Goal: Transaction & Acquisition: Obtain resource

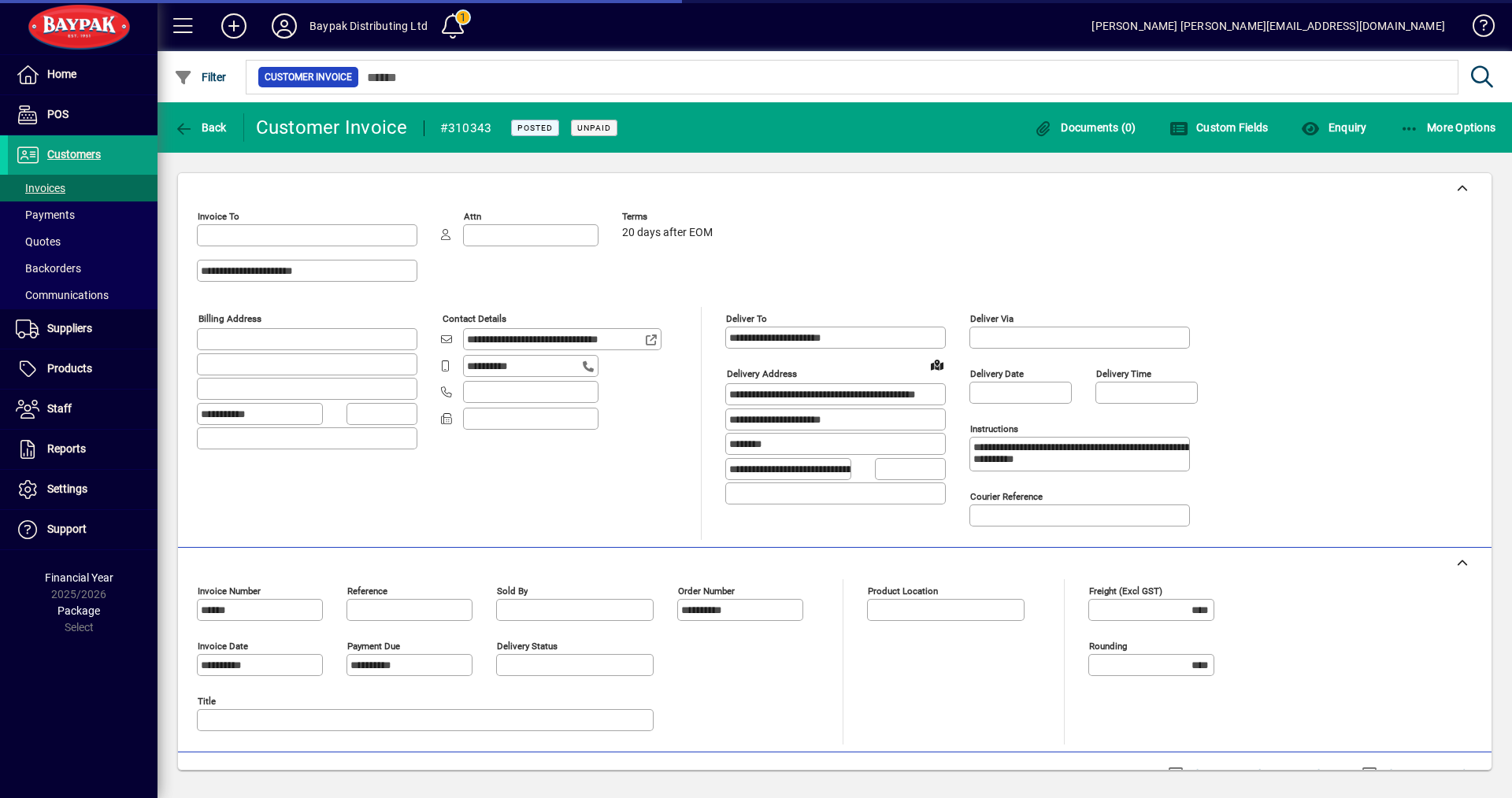
type input "**********"
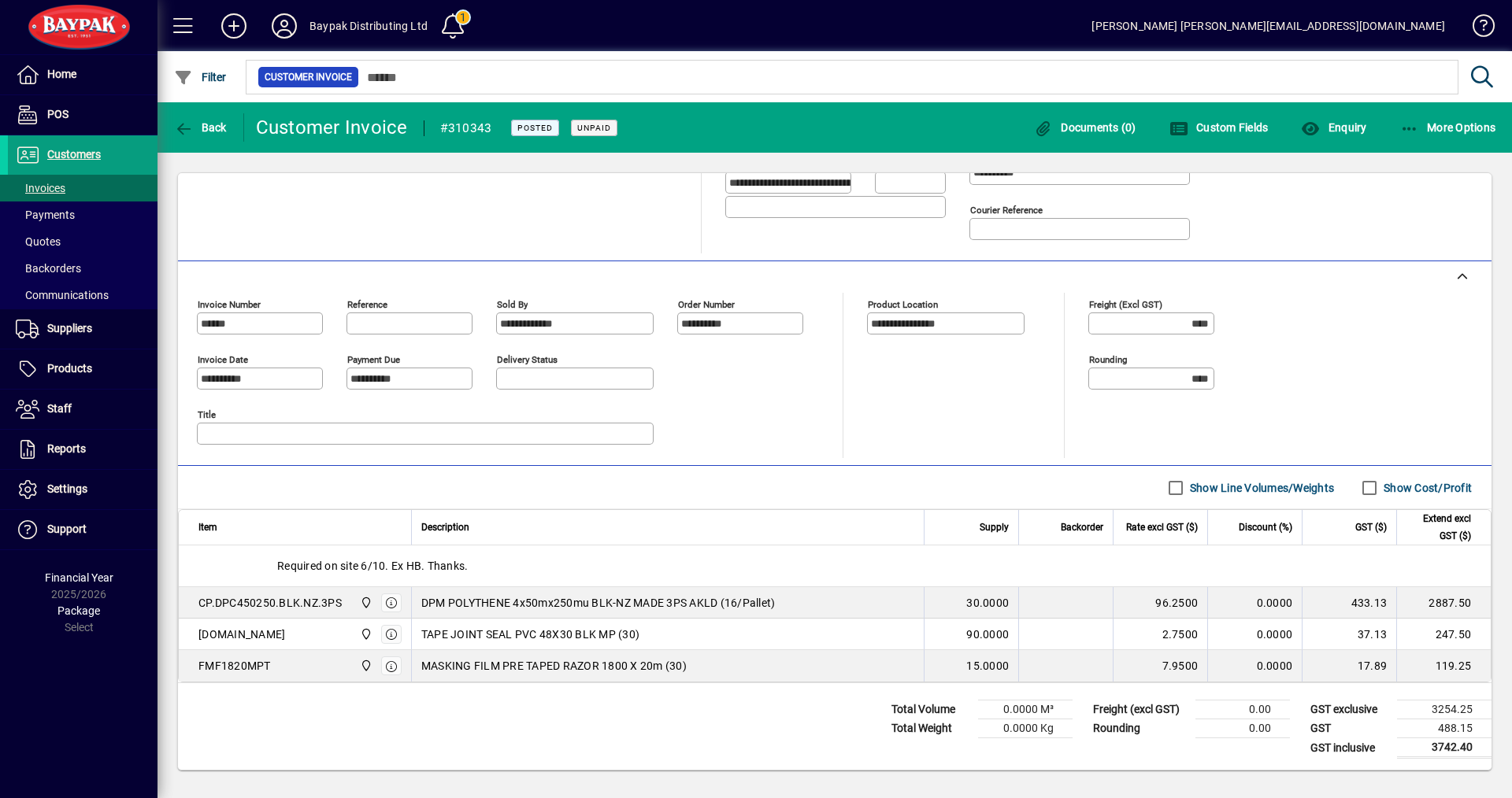
scroll to position [303, 0]
click at [1414, 479] on label "Show Cost/Profit" at bounding box center [1426, 487] width 91 height 16
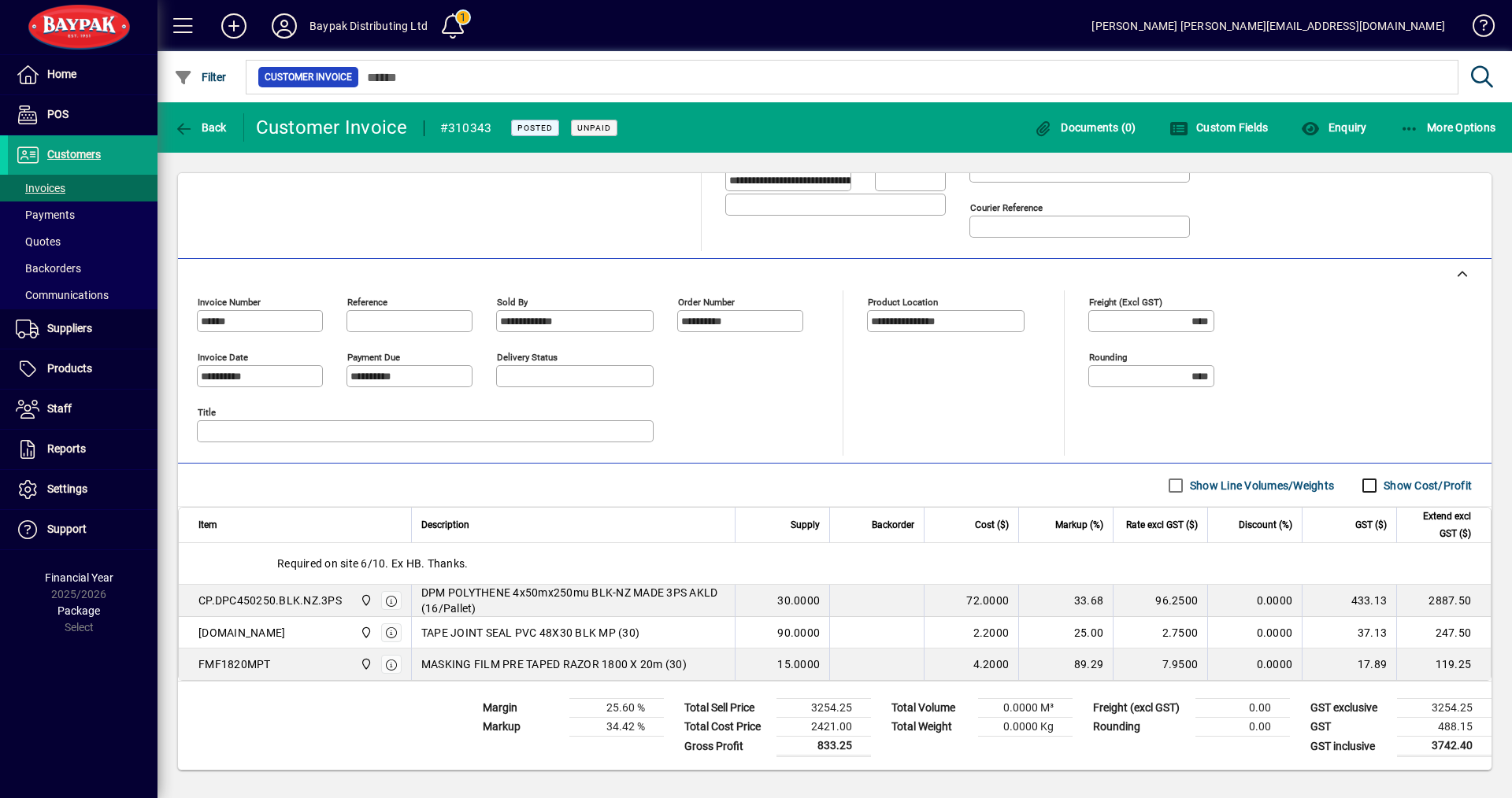
scroll to position [304, 0]
click at [56, 325] on span "Suppliers" at bounding box center [69, 328] width 45 height 12
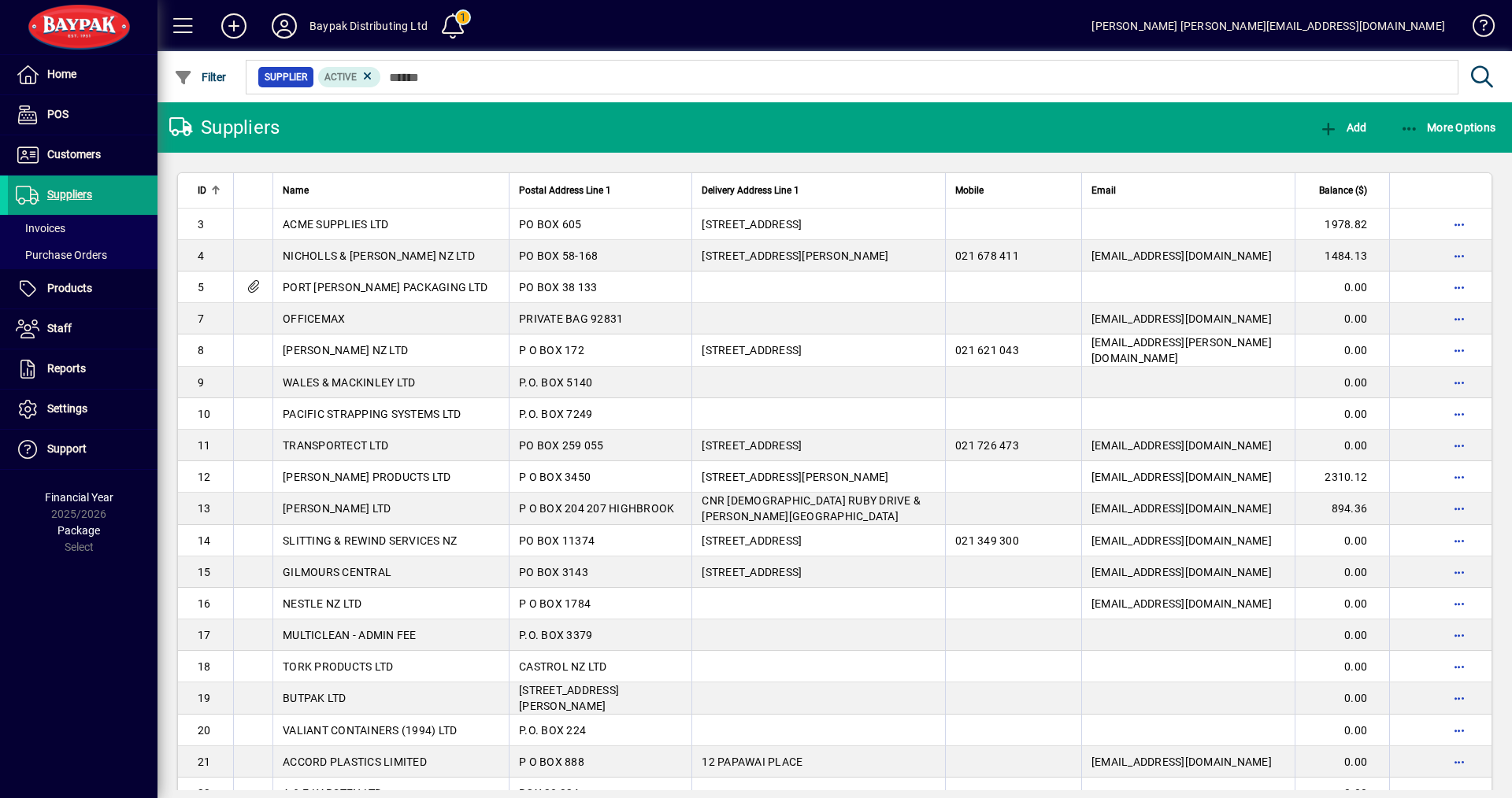
click at [61, 348] on span at bounding box center [82, 329] width 150 height 39
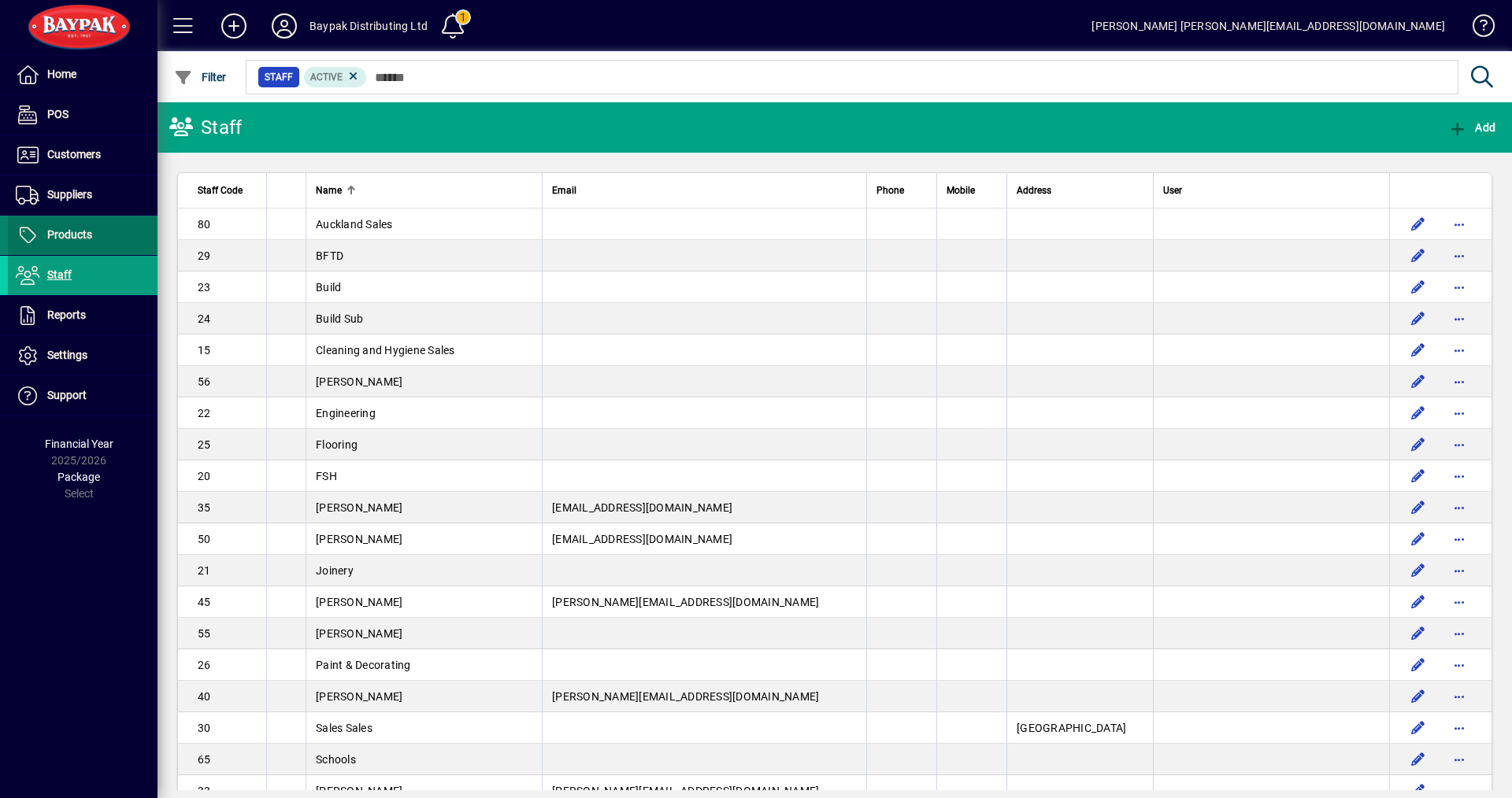
click at [57, 234] on span "Products" at bounding box center [69, 234] width 45 height 12
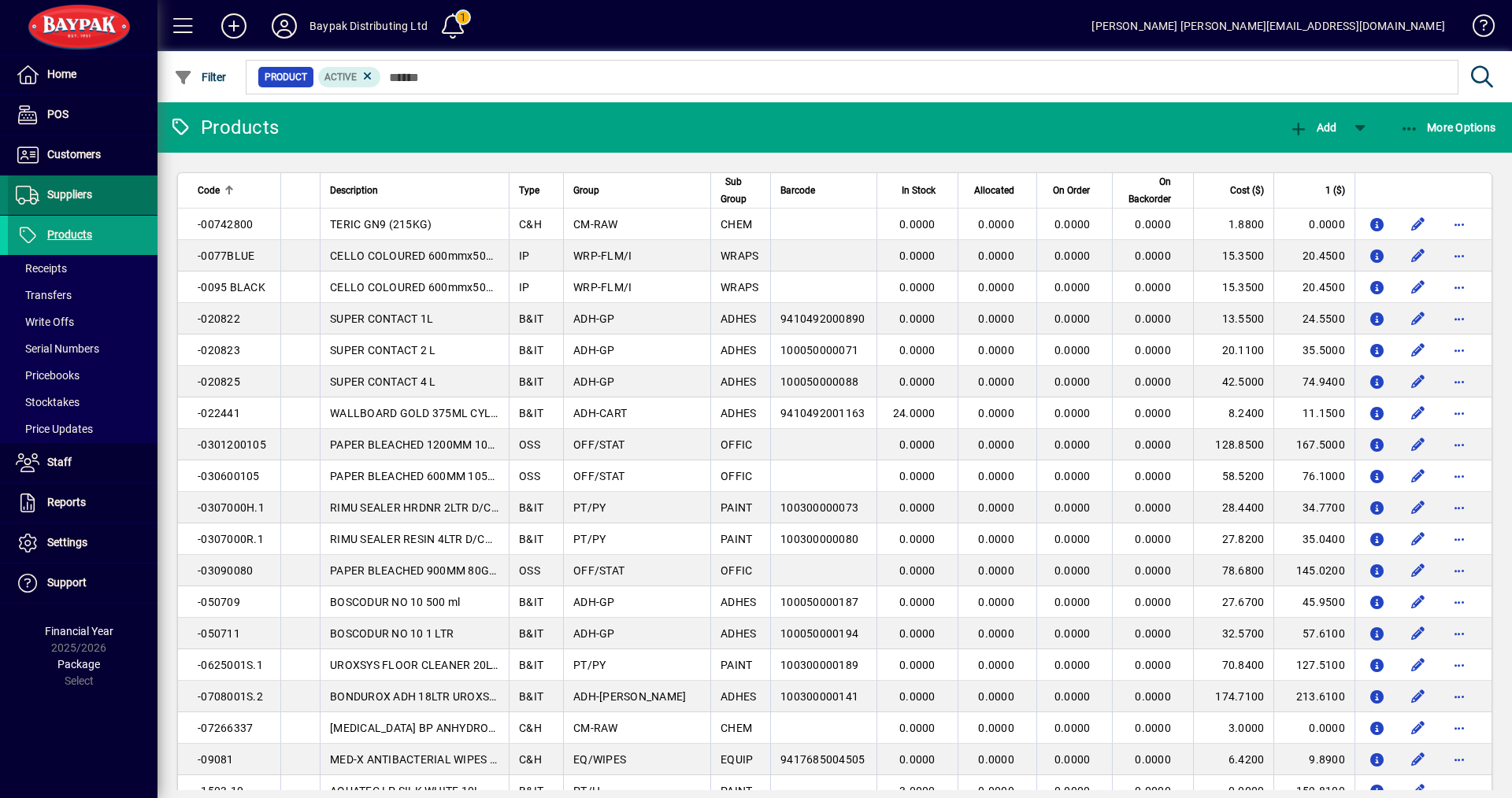
click at [49, 196] on span "Suppliers" at bounding box center [69, 195] width 45 height 12
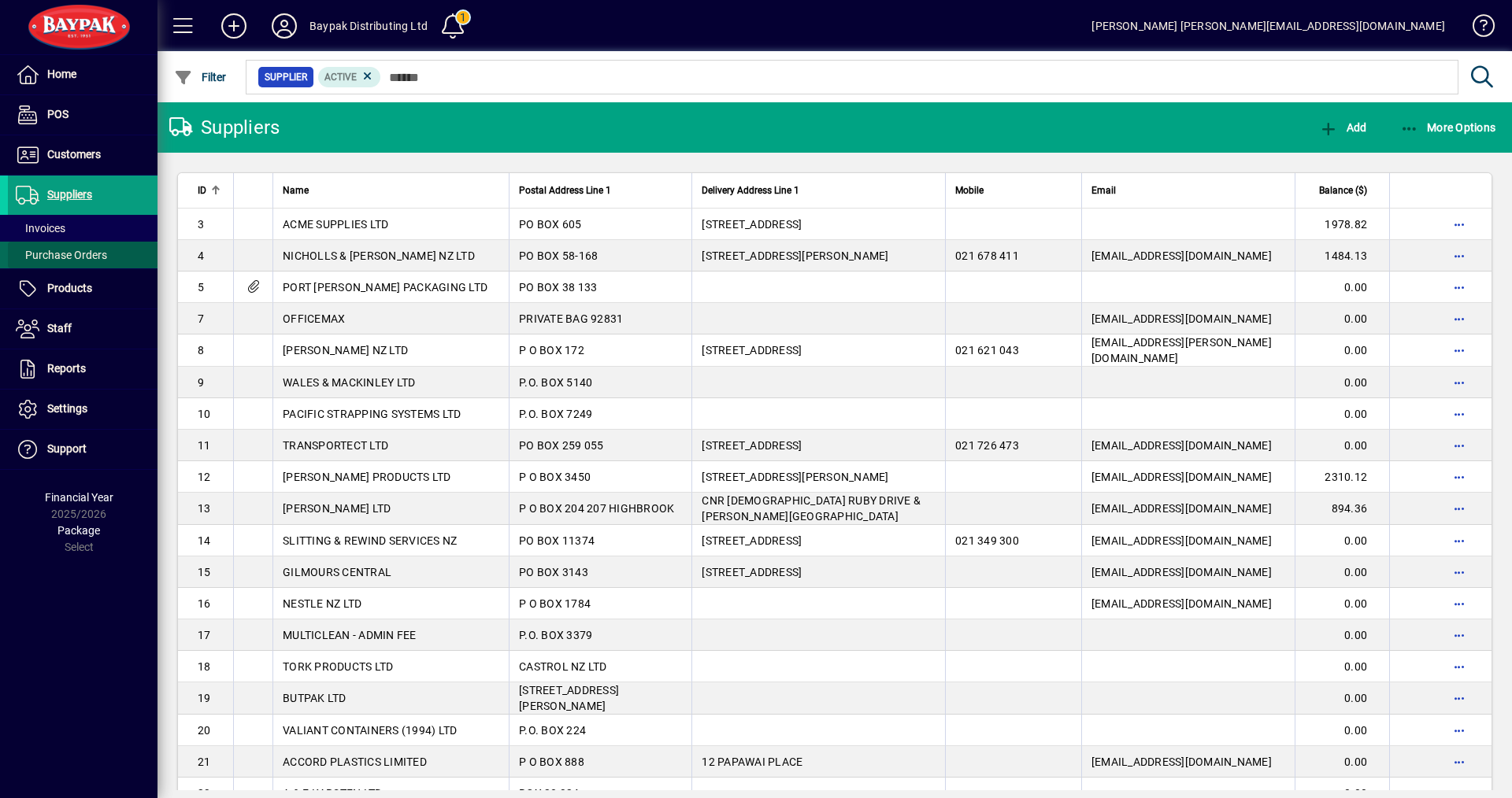
click at [60, 254] on span "Purchase Orders" at bounding box center [61, 255] width 91 height 12
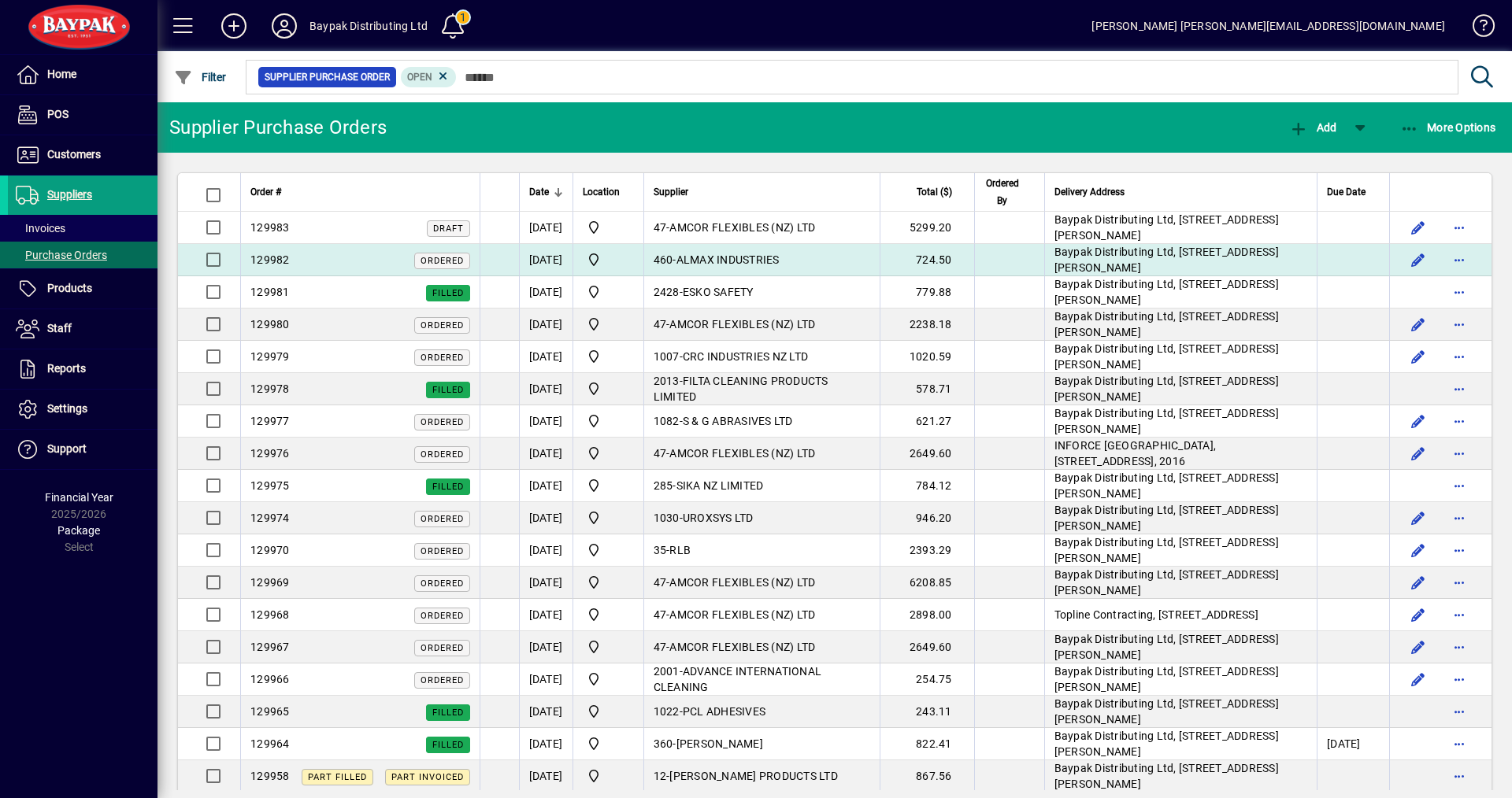
click at [714, 257] on span "ALMAX INDUSTRIES" at bounding box center [728, 260] width 104 height 12
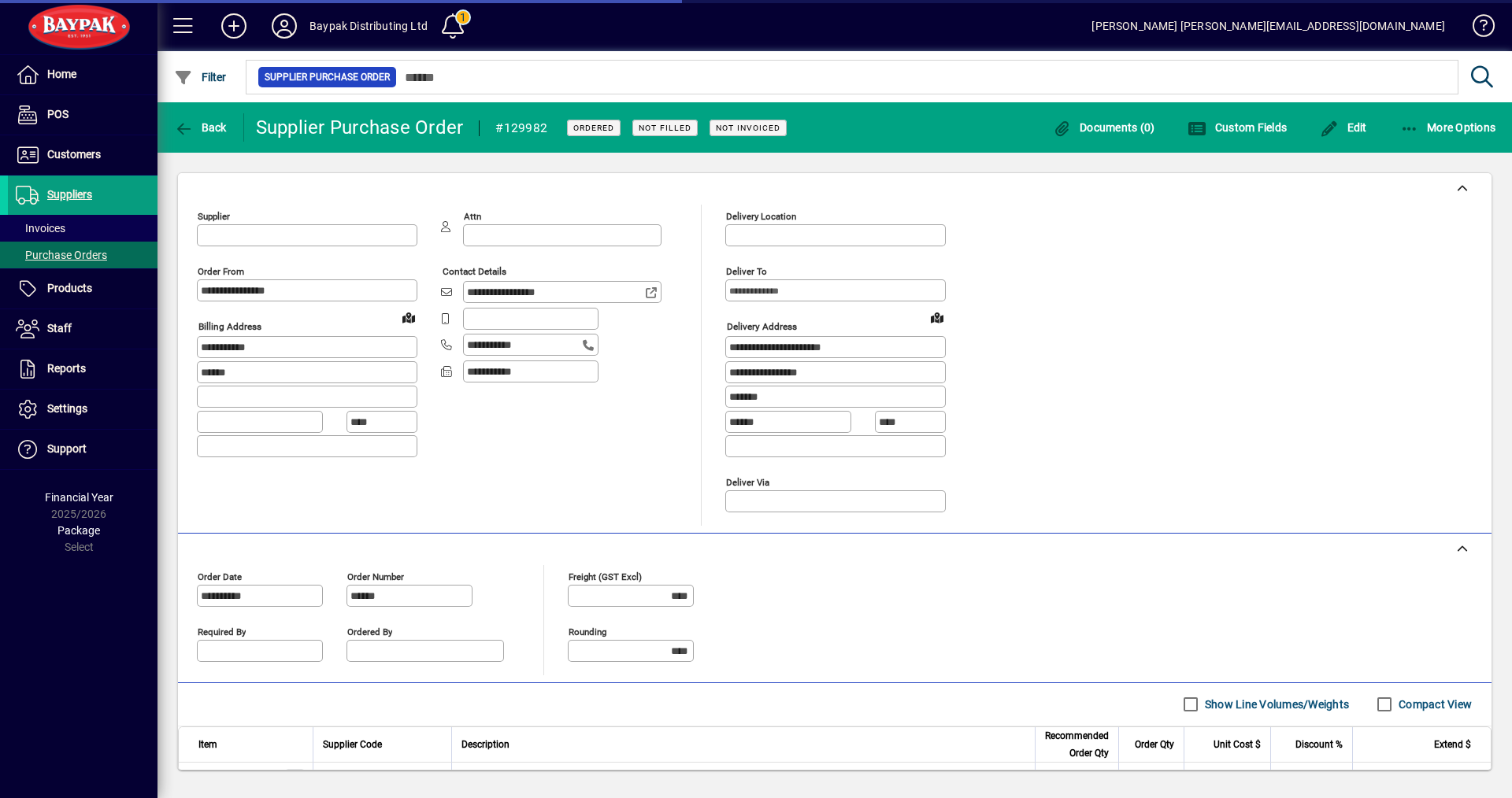
type input "**********"
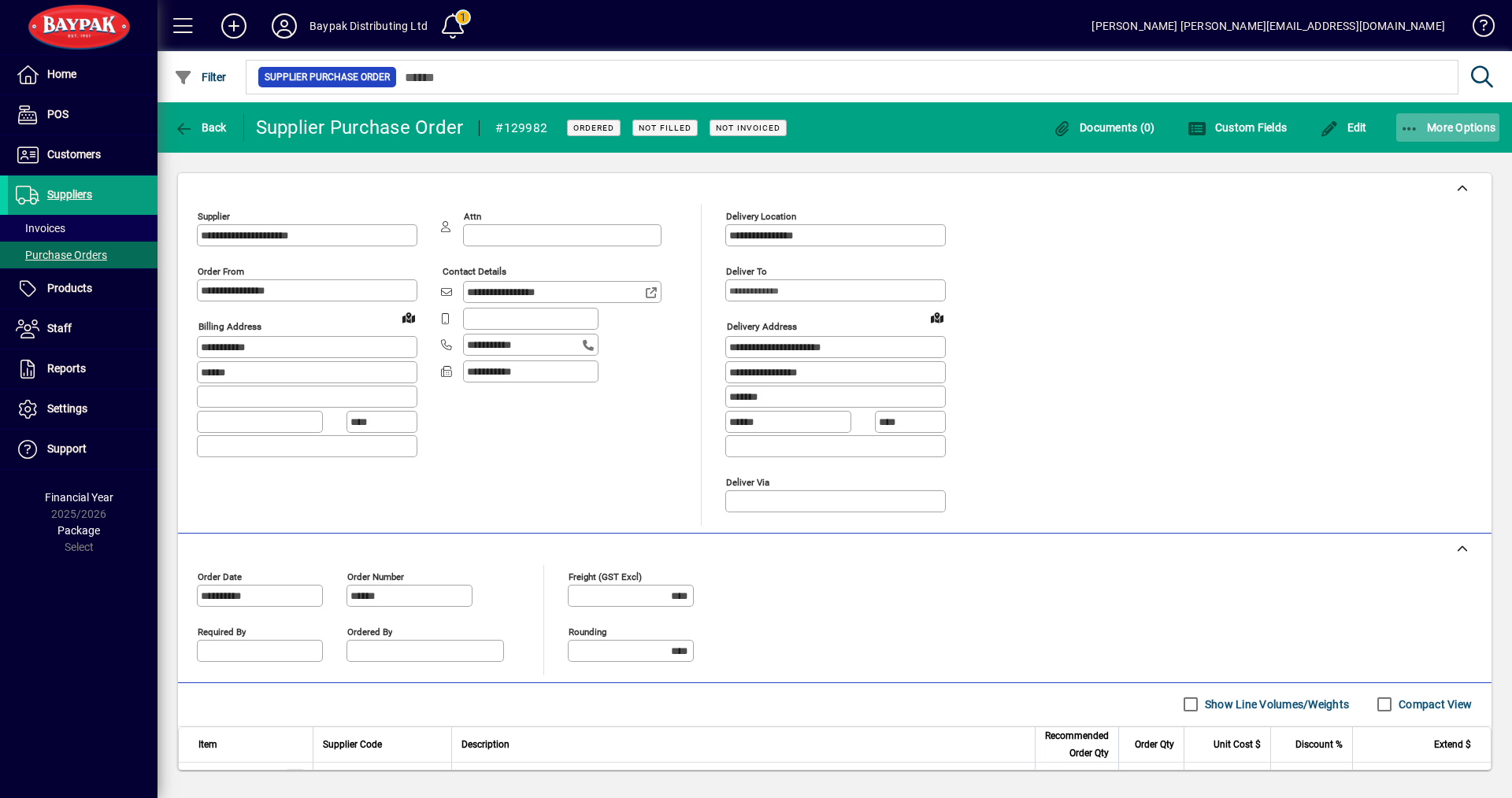
click at [1446, 129] on span "More Options" at bounding box center [1448, 127] width 96 height 12
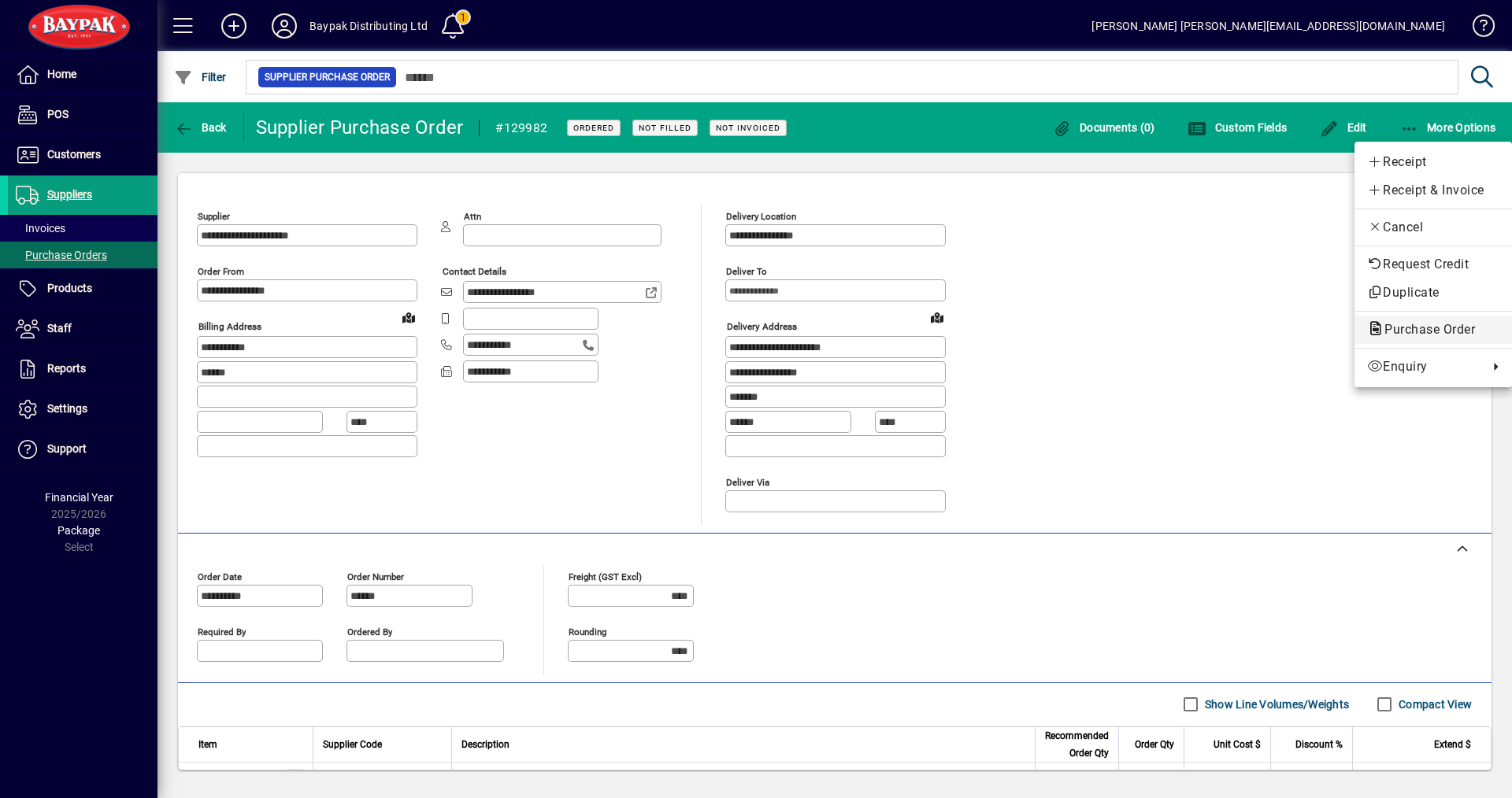
click at [1401, 327] on span "Purchase Order" at bounding box center [1425, 329] width 116 height 15
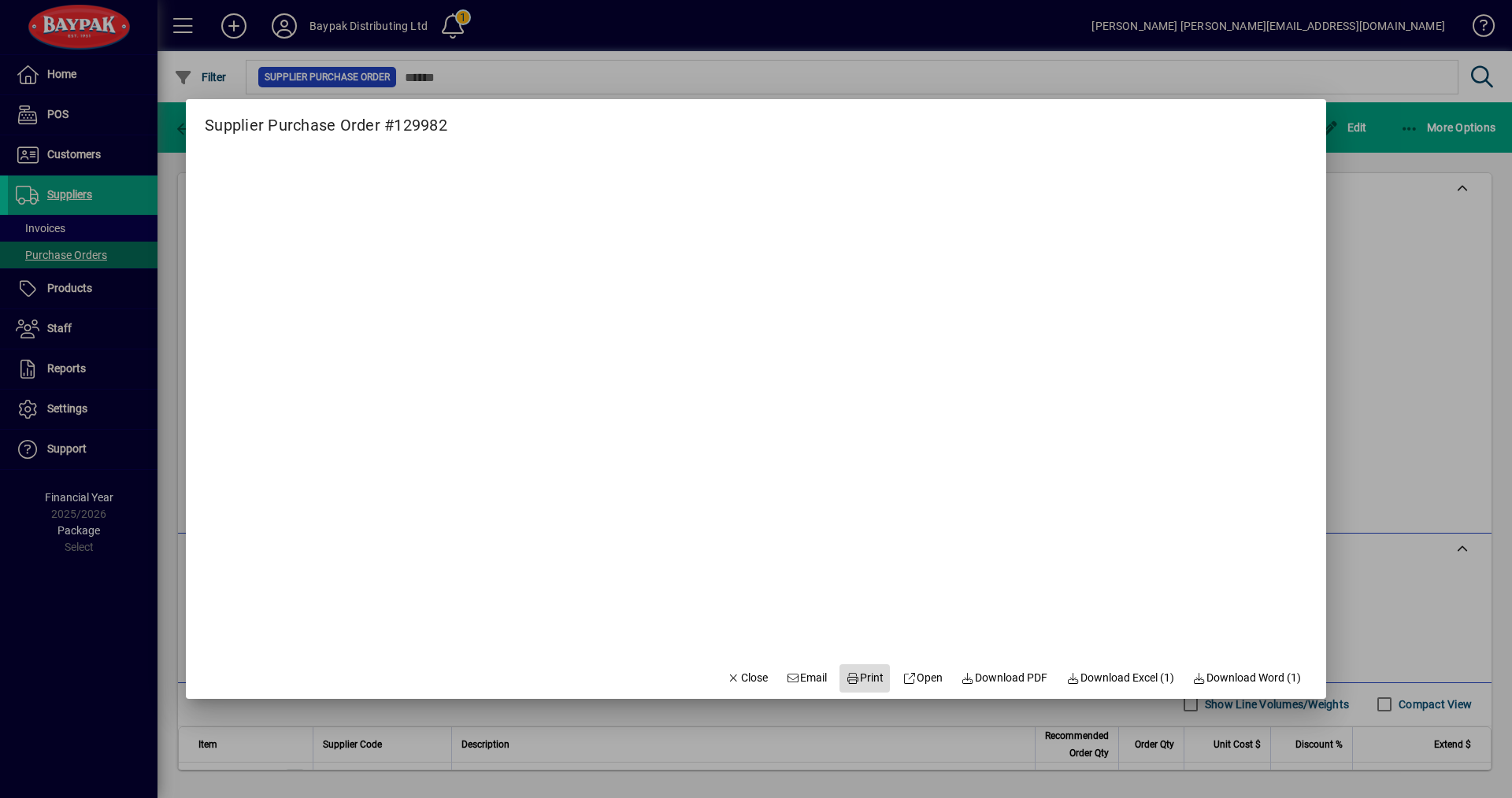
click at [846, 684] on icon at bounding box center [853, 679] width 14 height 11
click at [736, 675] on span "Close" at bounding box center [747, 678] width 41 height 17
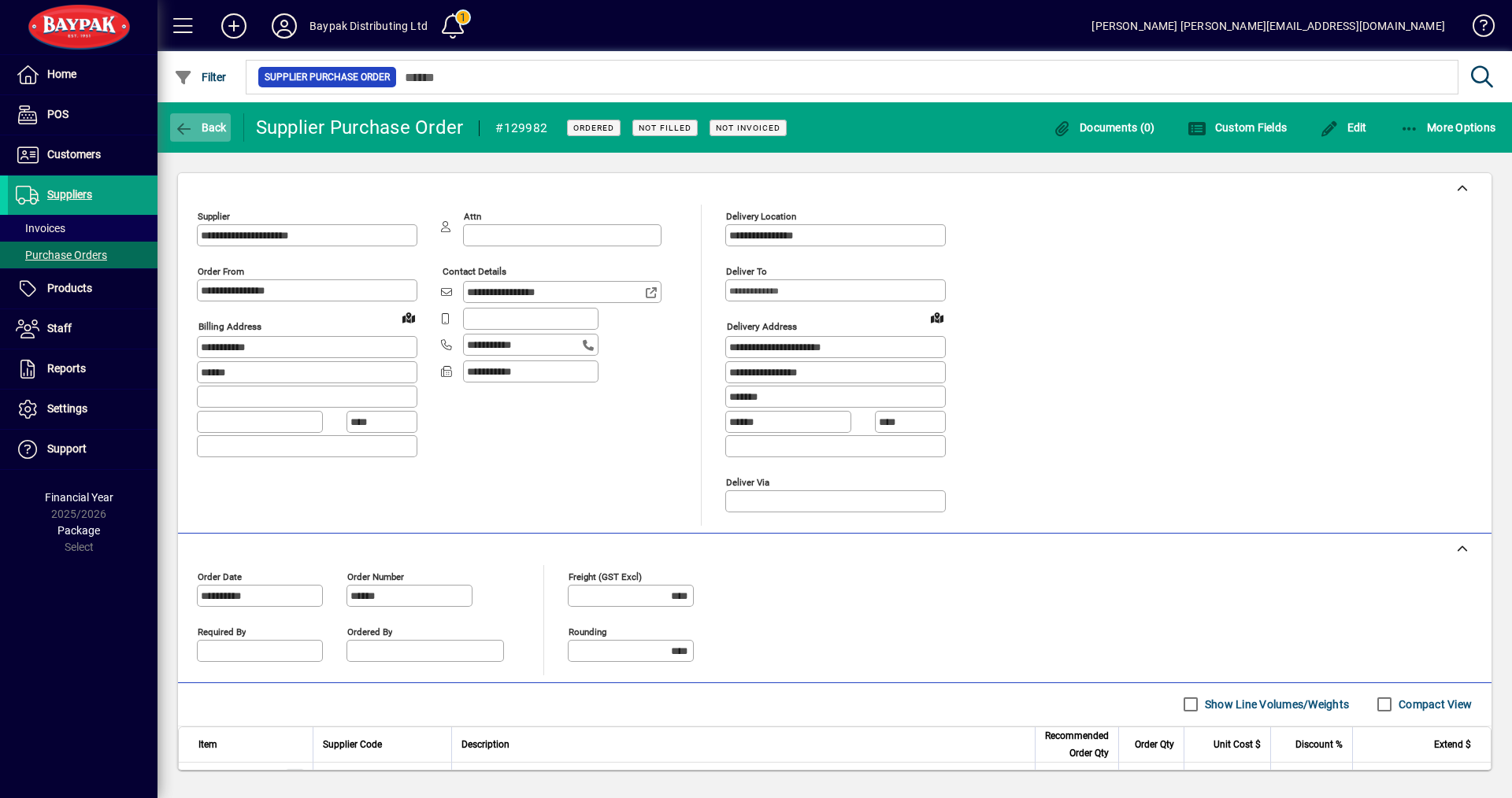
click at [184, 119] on span "button" at bounding box center [200, 127] width 61 height 38
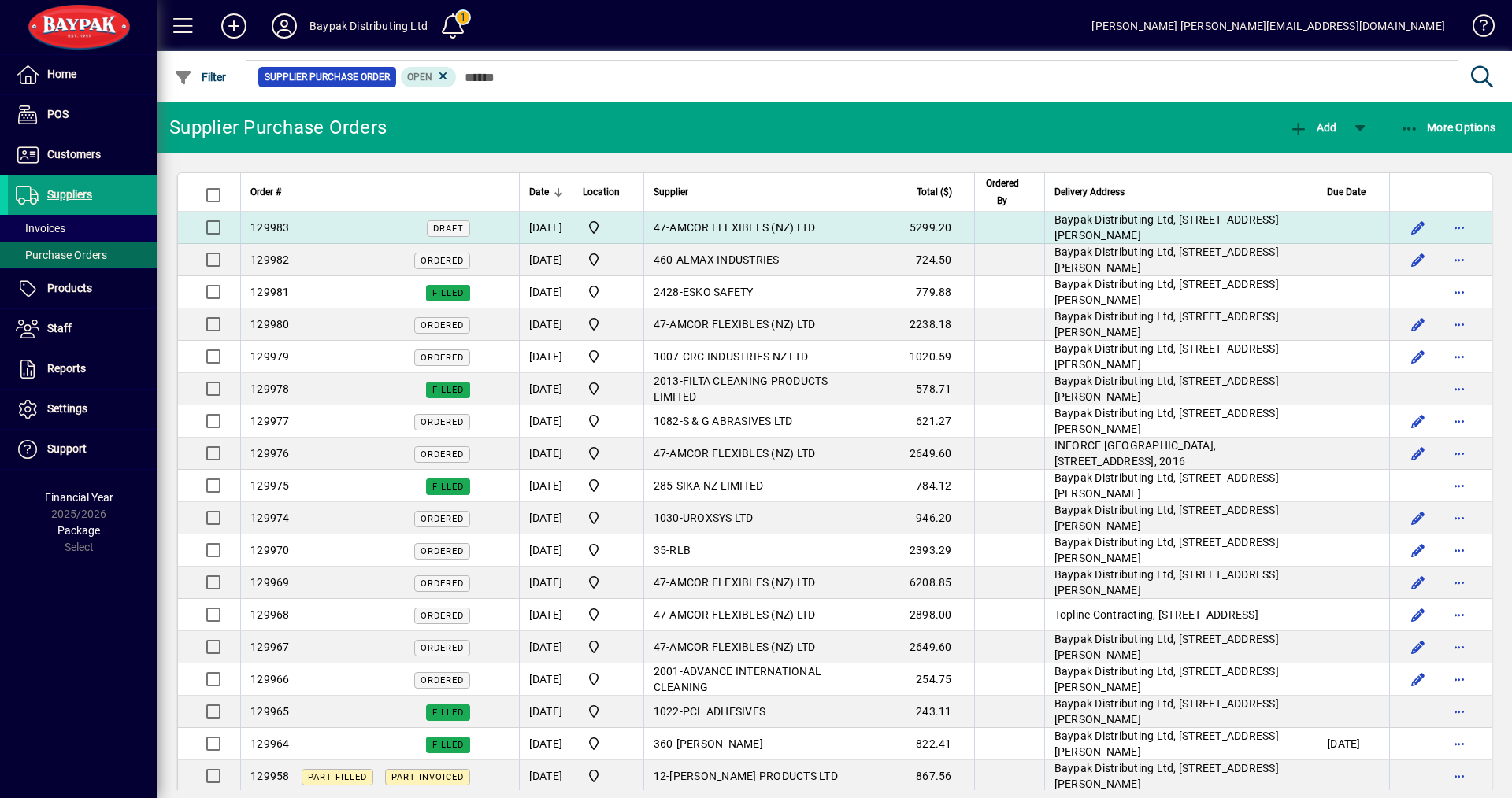
click at [736, 225] on span "AMCOR FLEXIBLES (NZ) LTD" at bounding box center [742, 227] width 146 height 12
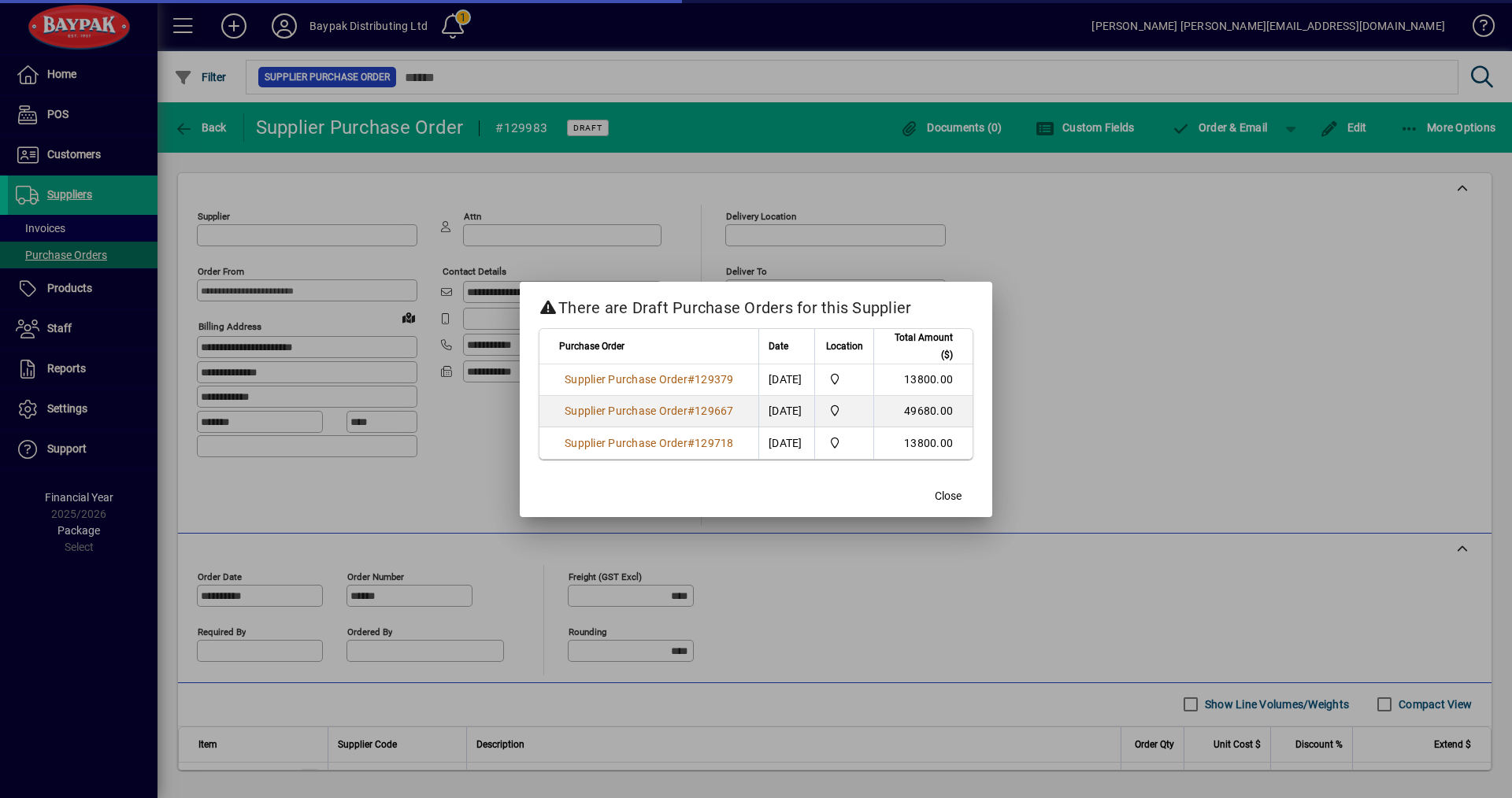
type input "**********"
click at [961, 495] on span "Close" at bounding box center [948, 496] width 27 height 17
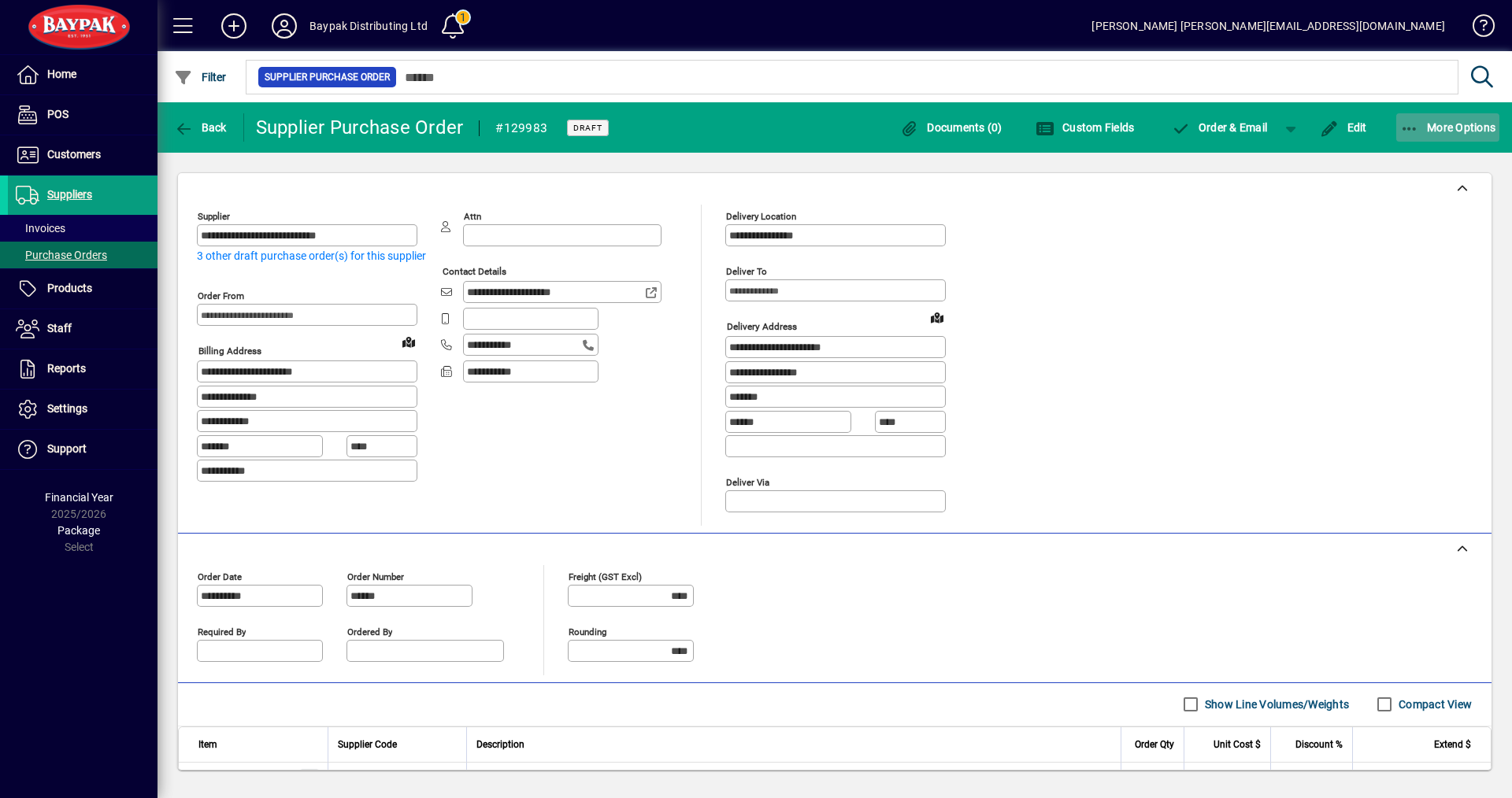
click at [1446, 126] on span "More Options" at bounding box center [1448, 127] width 96 height 12
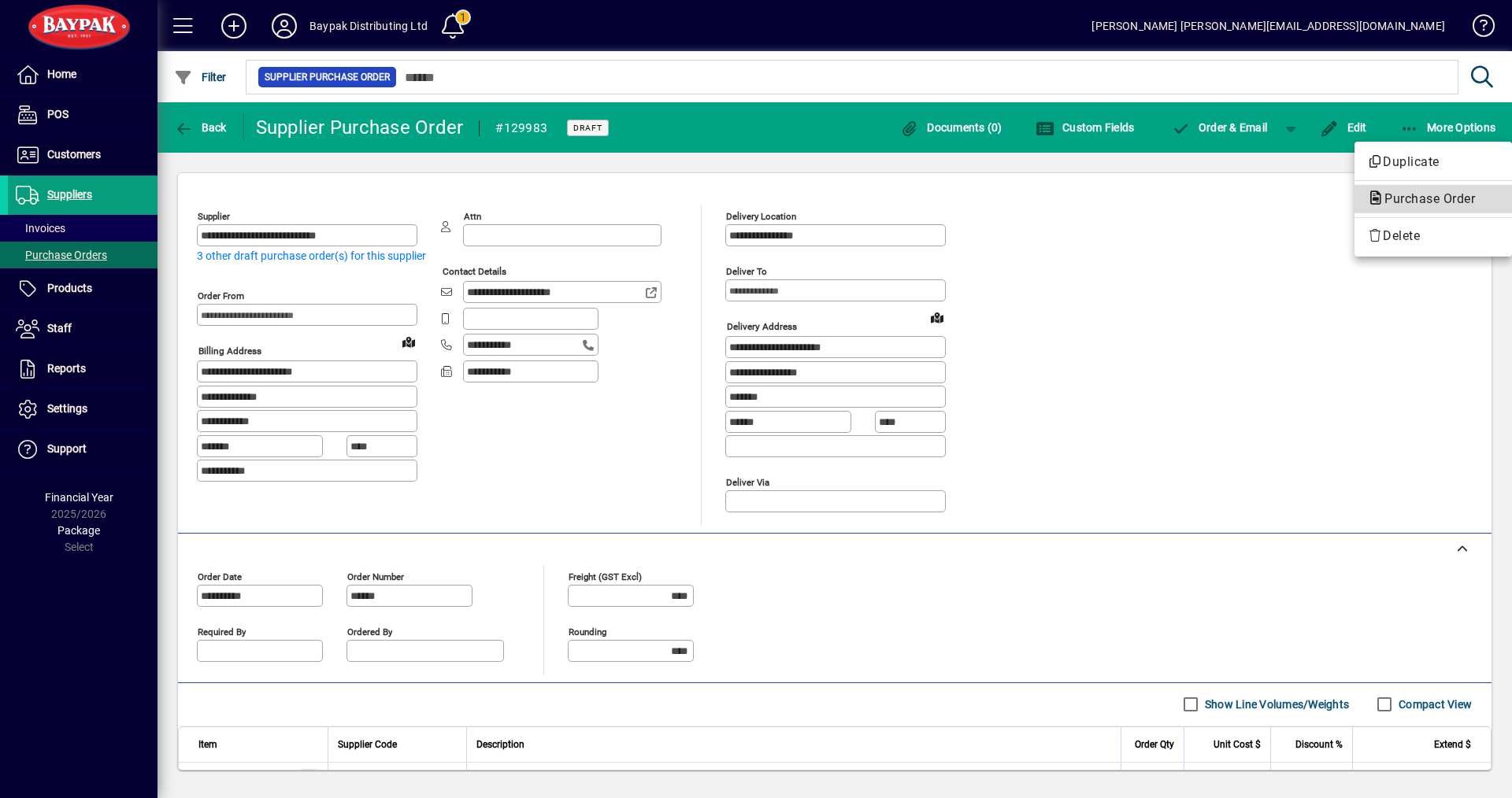
click at [1397, 200] on span "Purchase Order" at bounding box center [1425, 198] width 116 height 15
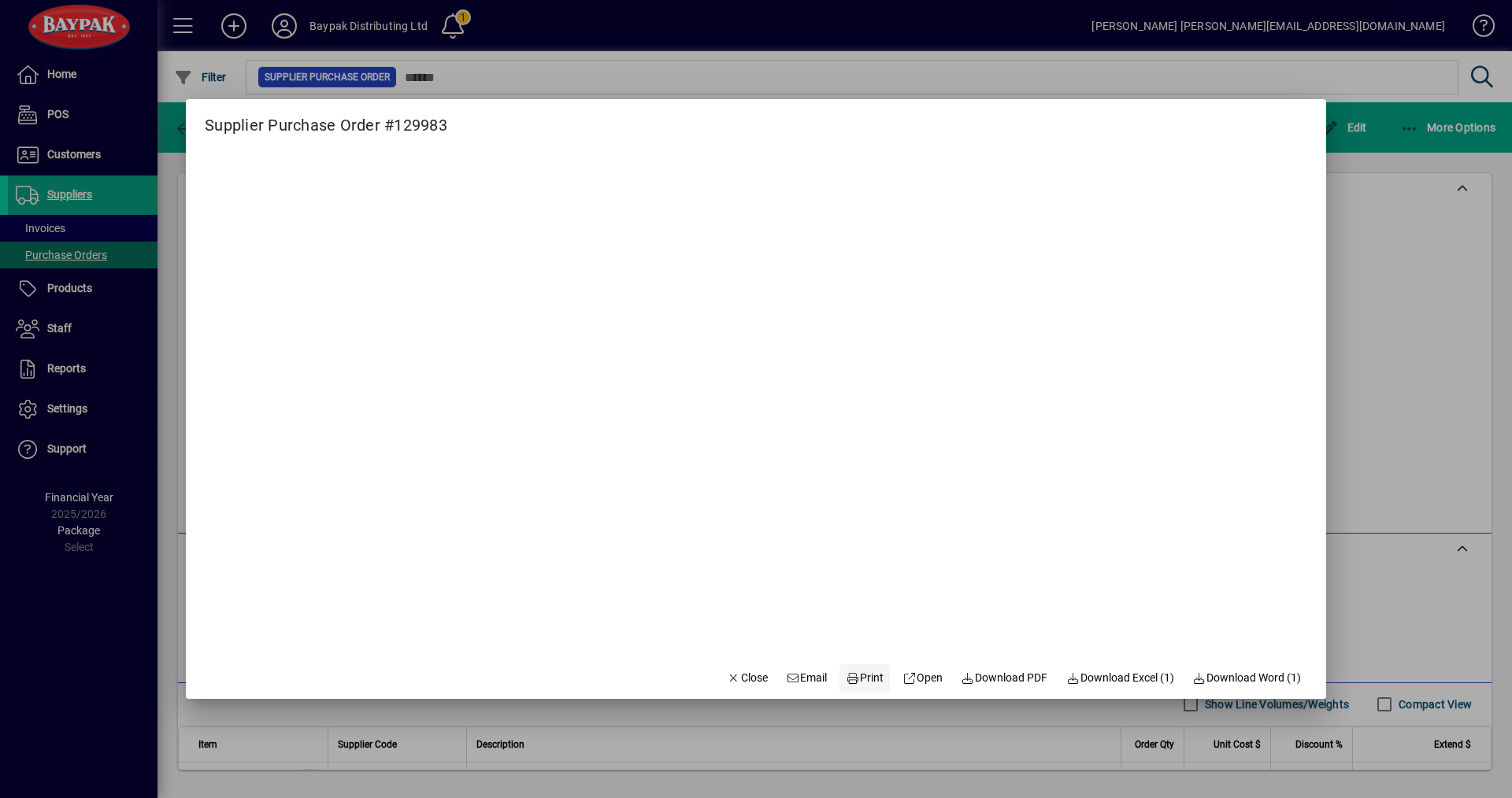
click at [860, 680] on span "Print" at bounding box center [865, 678] width 38 height 17
click at [728, 679] on span "Close" at bounding box center [747, 678] width 41 height 17
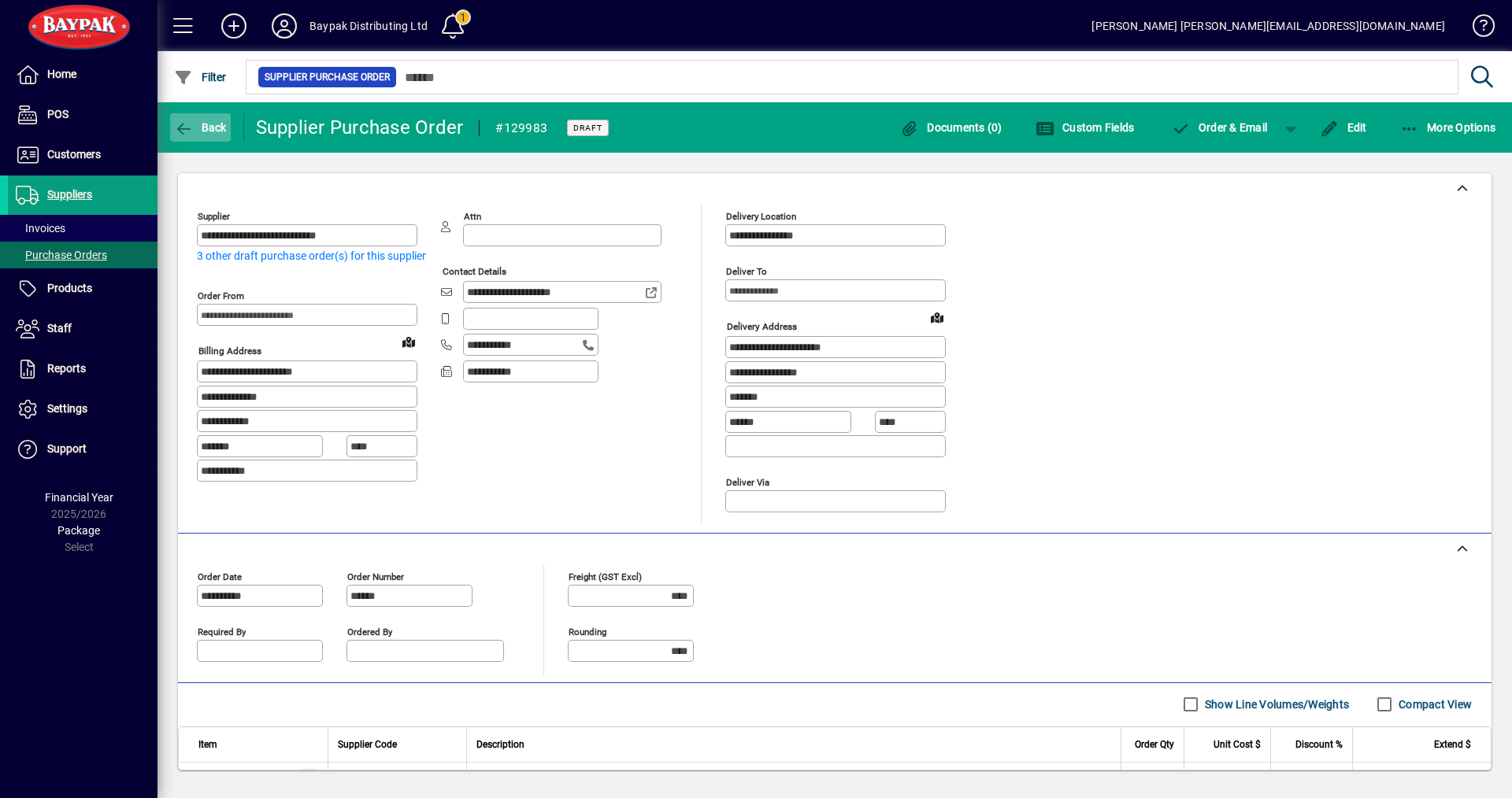
click at [206, 125] on span "Back" at bounding box center [201, 127] width 53 height 12
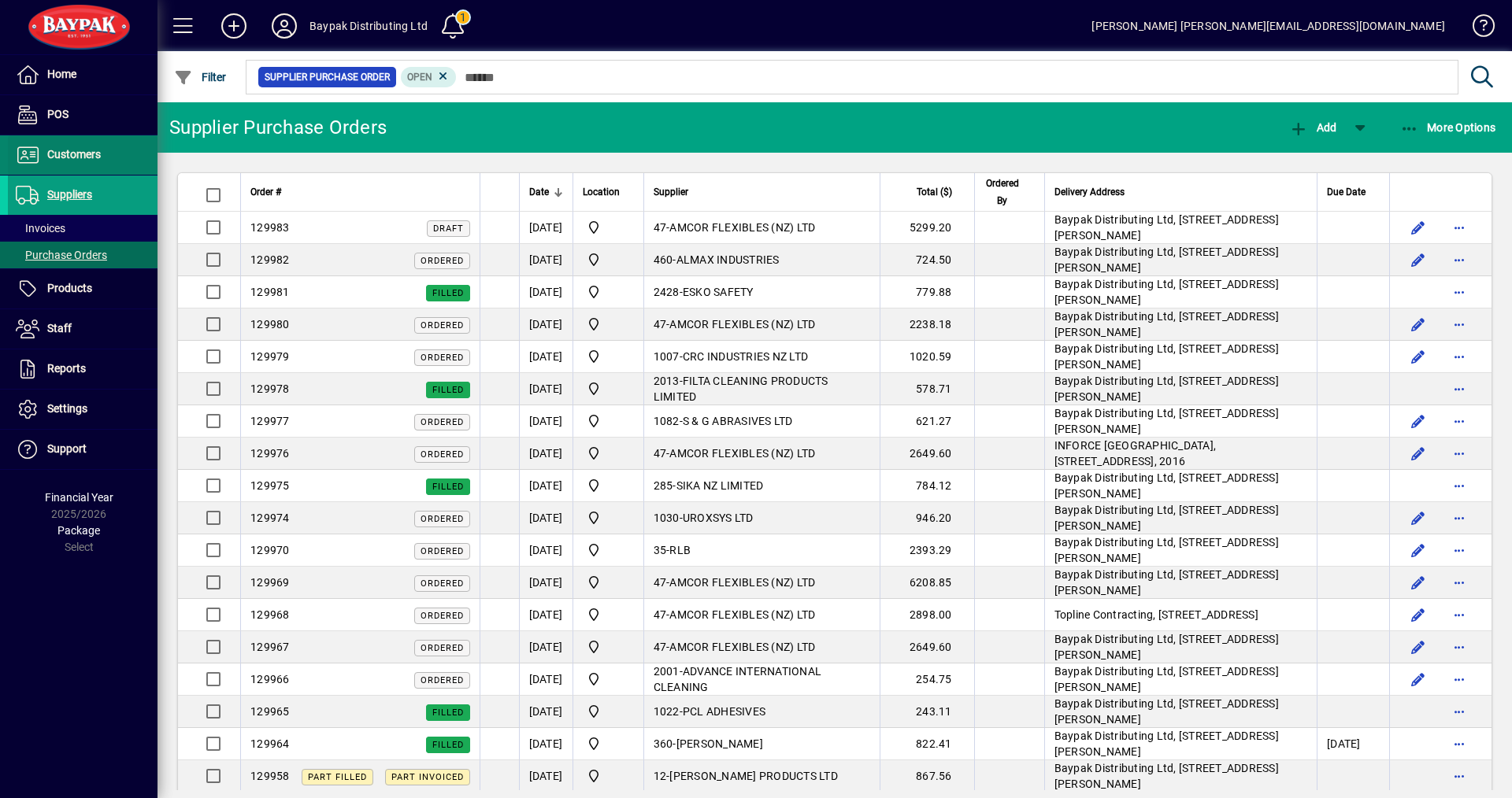
click at [62, 157] on span "Customers" at bounding box center [73, 154] width 54 height 12
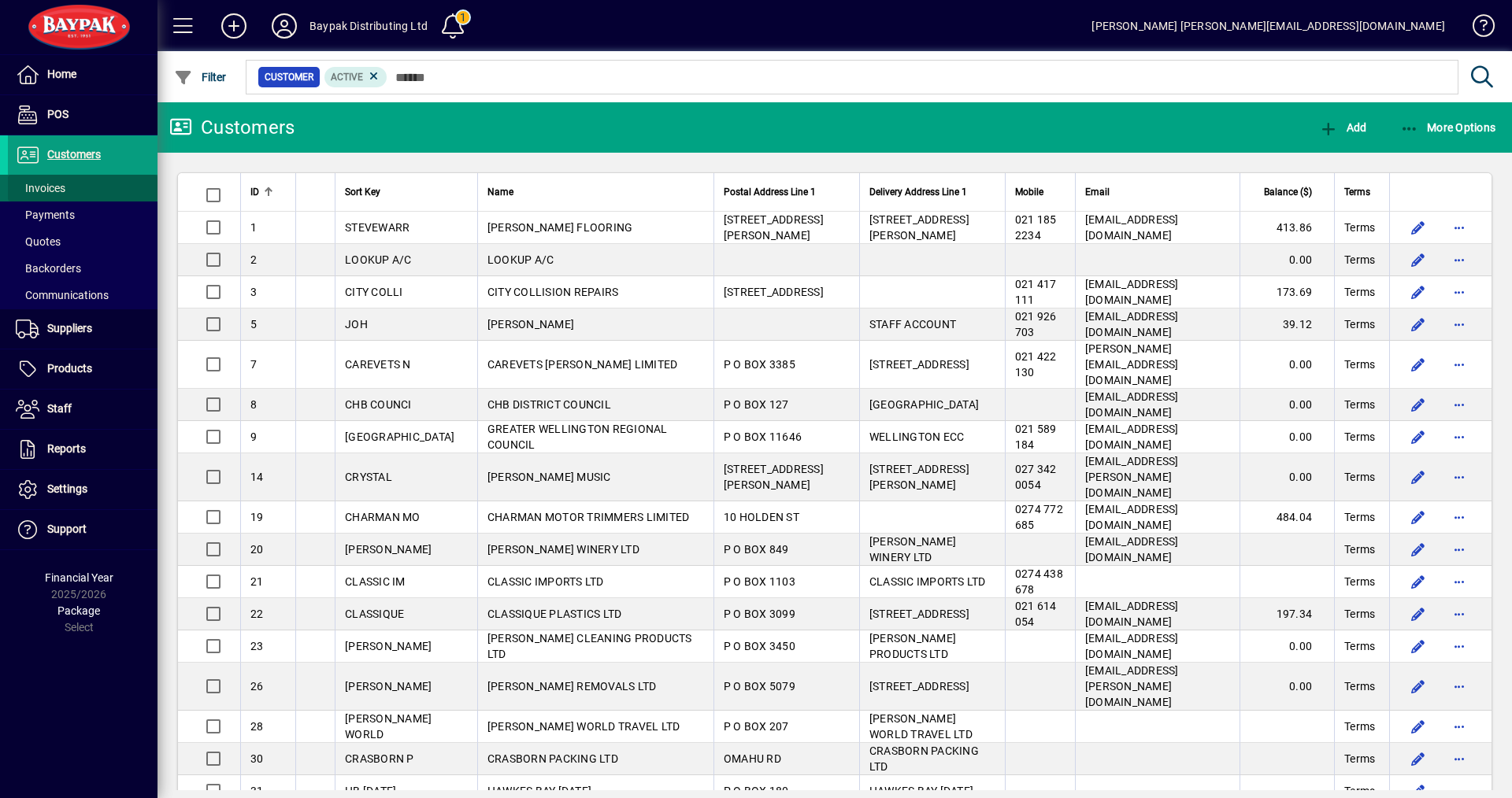
click at [43, 185] on span "Invoices" at bounding box center [41, 188] width 50 height 12
